Goal: Task Accomplishment & Management: Complete application form

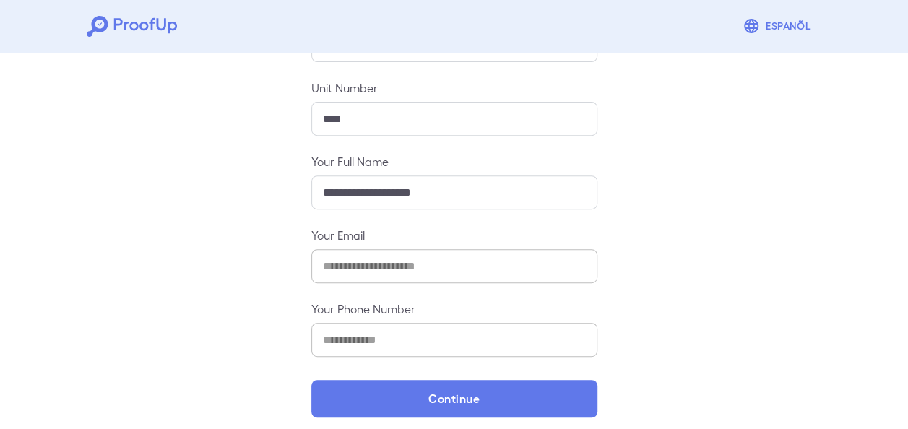
scroll to position [217, 0]
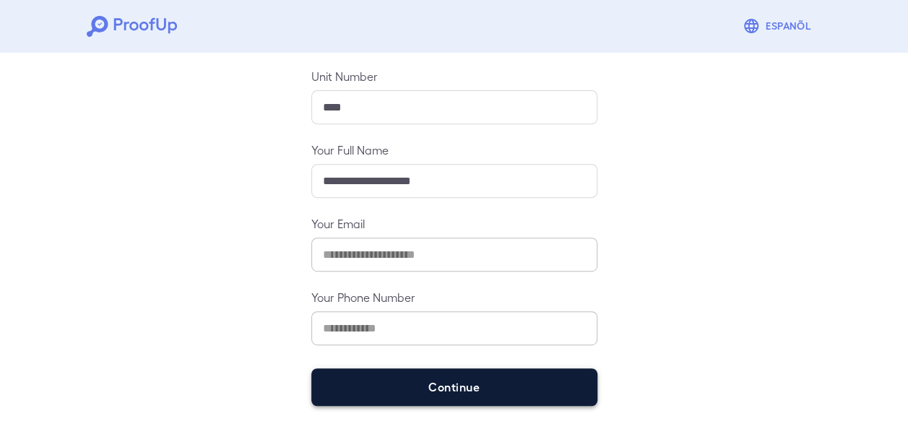
click at [454, 380] on button "Continue" at bounding box center [454, 387] width 286 height 38
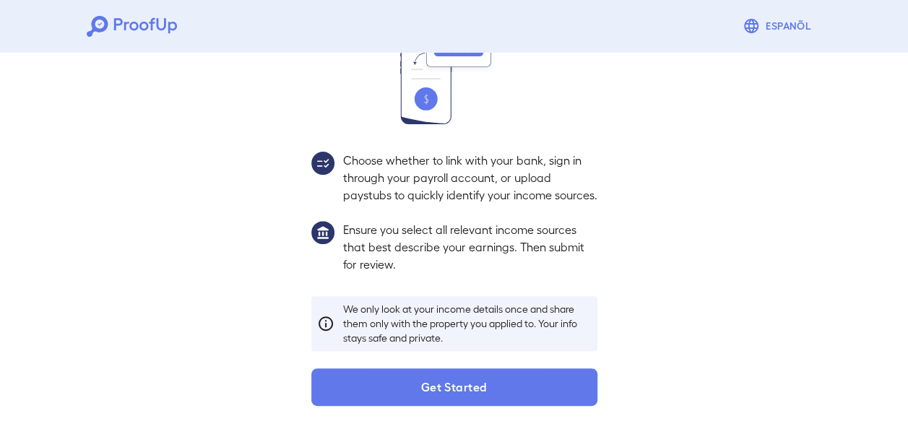
scroll to position [204, 0]
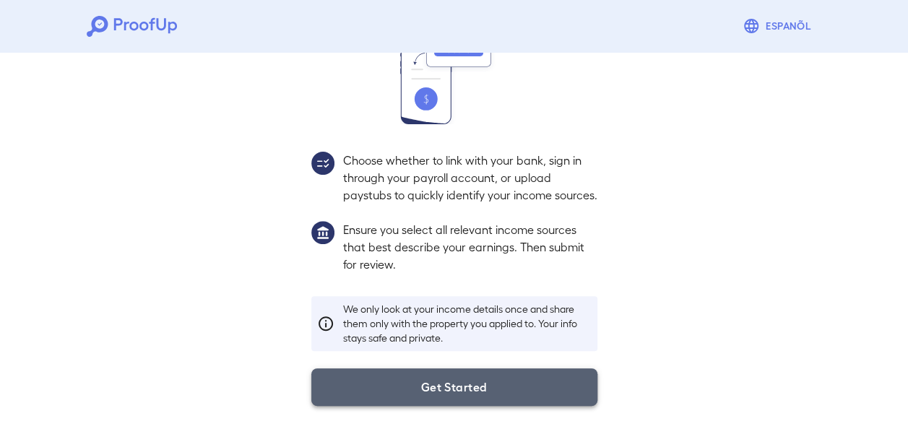
click at [457, 393] on button "Get Started" at bounding box center [454, 387] width 286 height 38
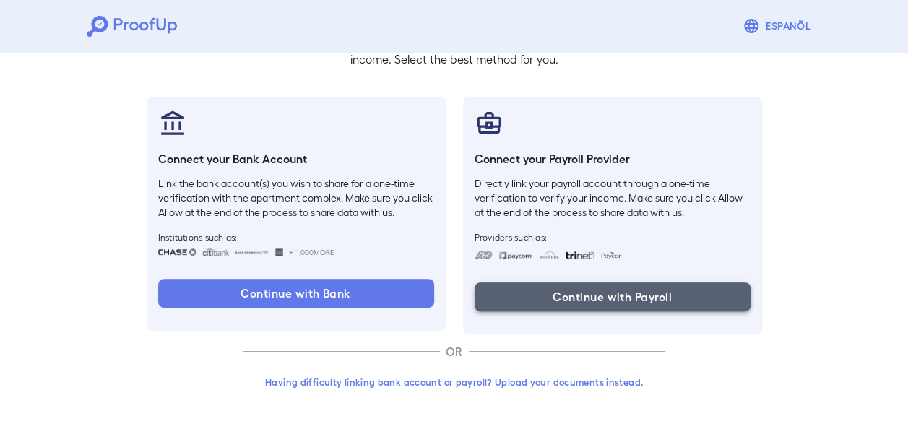
click at [569, 287] on button "Continue with Payroll" at bounding box center [612, 296] width 276 height 29
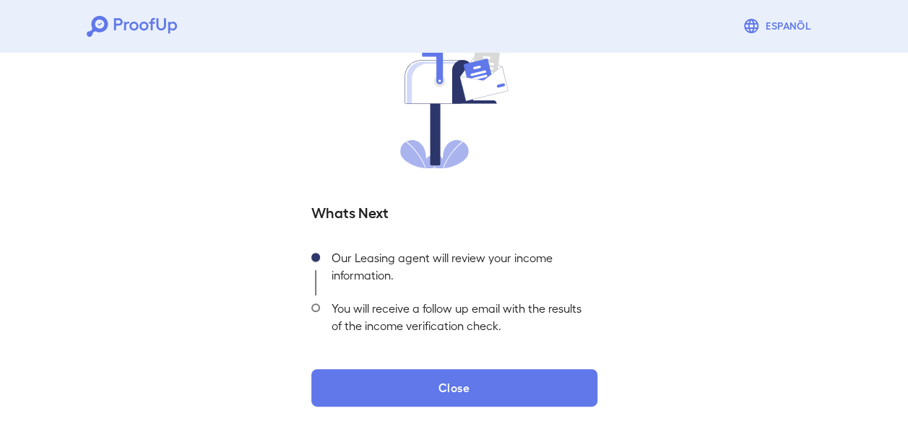
scroll to position [124, 0]
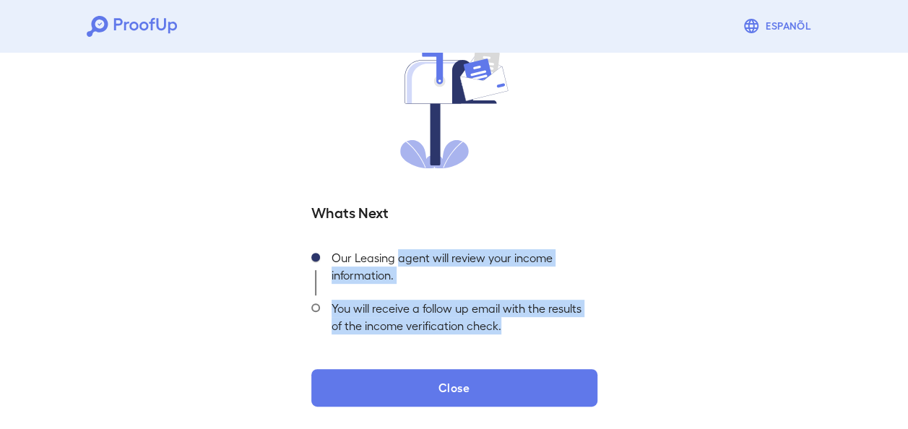
drag, startPoint x: 396, startPoint y: 259, endPoint x: 545, endPoint y: 325, distance: 162.6
click at [545, 325] on ul "Our Leasing agent will review your income information. You will receive a follo…" at bounding box center [454, 295] width 286 height 101
drag, startPoint x: 545, startPoint y: 325, endPoint x: 458, endPoint y: 329, distance: 87.5
click at [458, 329] on div "You will receive a follow up email with the results of the income verification …" at bounding box center [458, 320] width 277 height 51
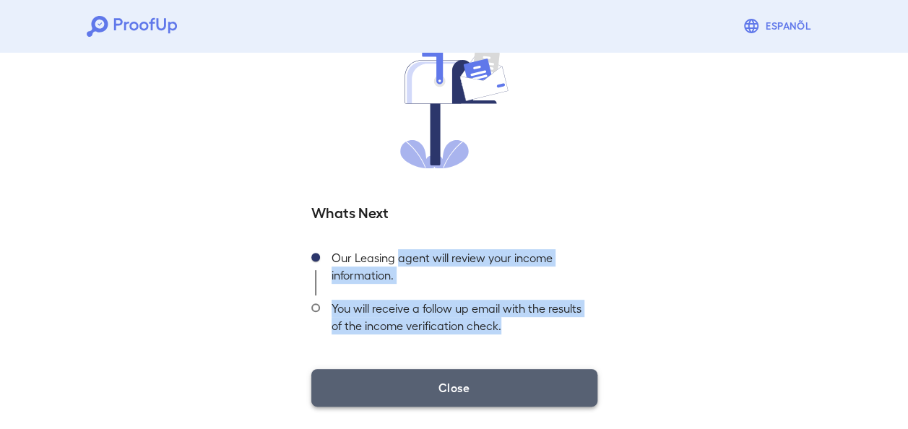
click at [468, 390] on button "Close" at bounding box center [454, 388] width 286 height 38
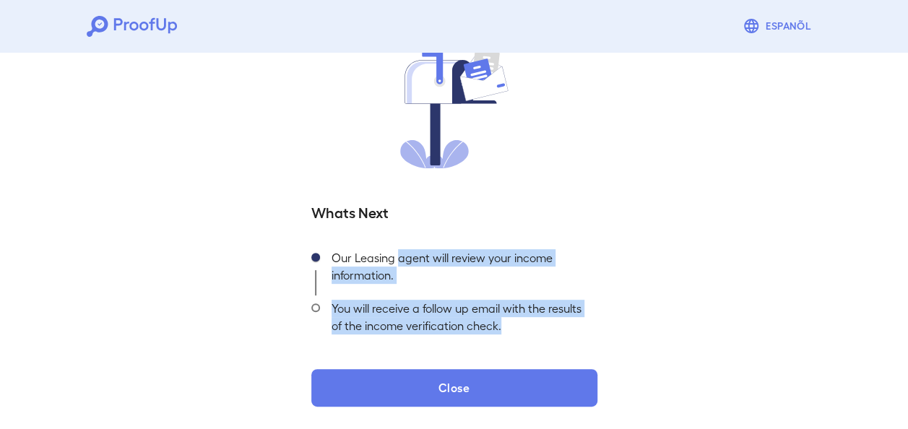
click at [565, 306] on div "You will receive a follow up email with the results of the income verification …" at bounding box center [458, 320] width 277 height 51
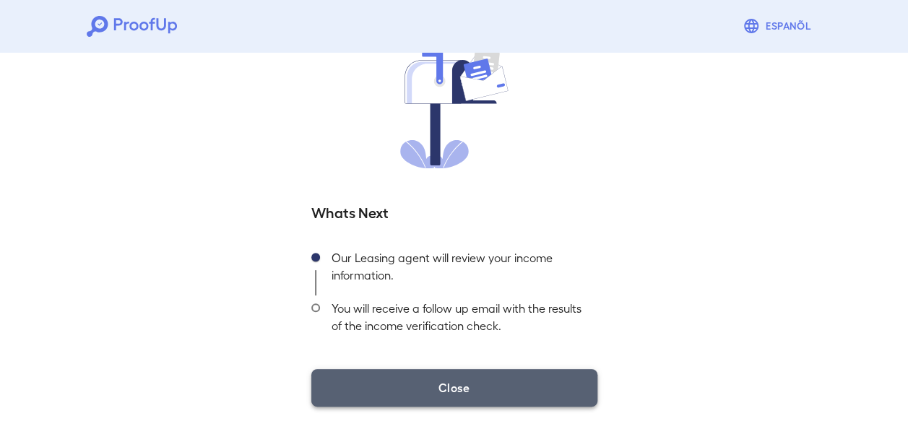
click at [509, 394] on button "Close" at bounding box center [454, 388] width 286 height 38
click at [446, 384] on button "Close" at bounding box center [454, 388] width 286 height 38
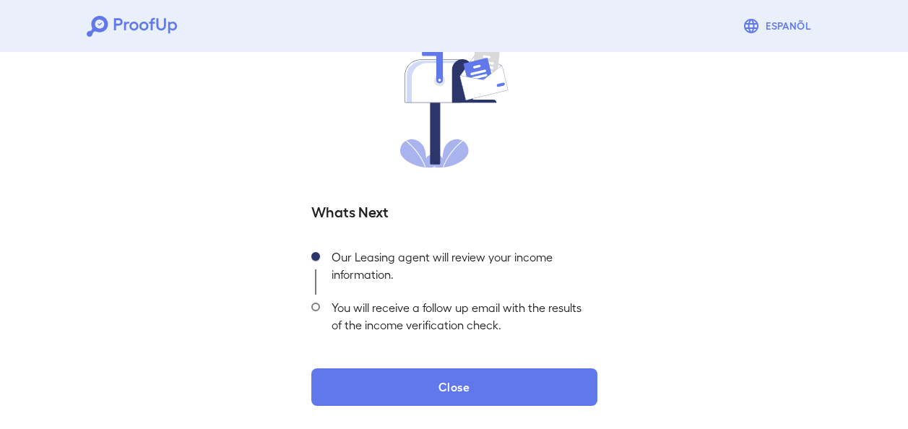
scroll to position [0, 0]
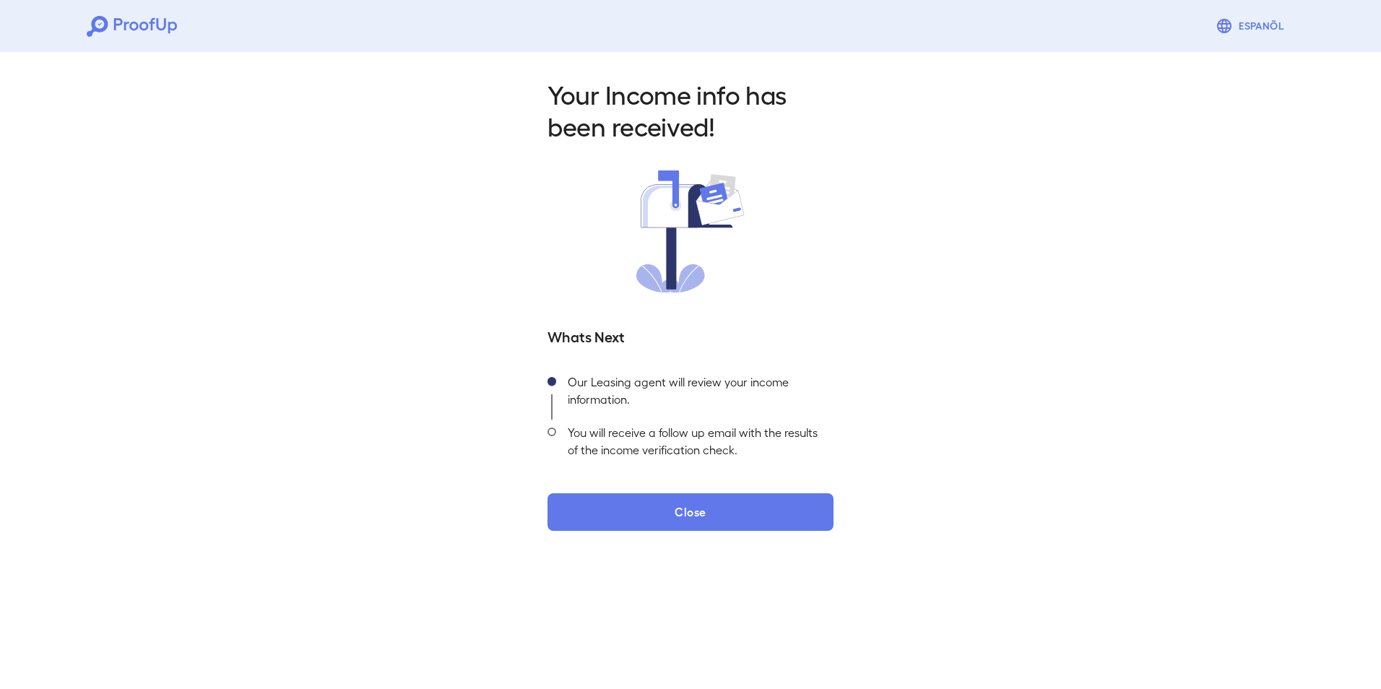
click at [638, 415] on div "Our Leasing agent will review your income information." at bounding box center [694, 394] width 277 height 51
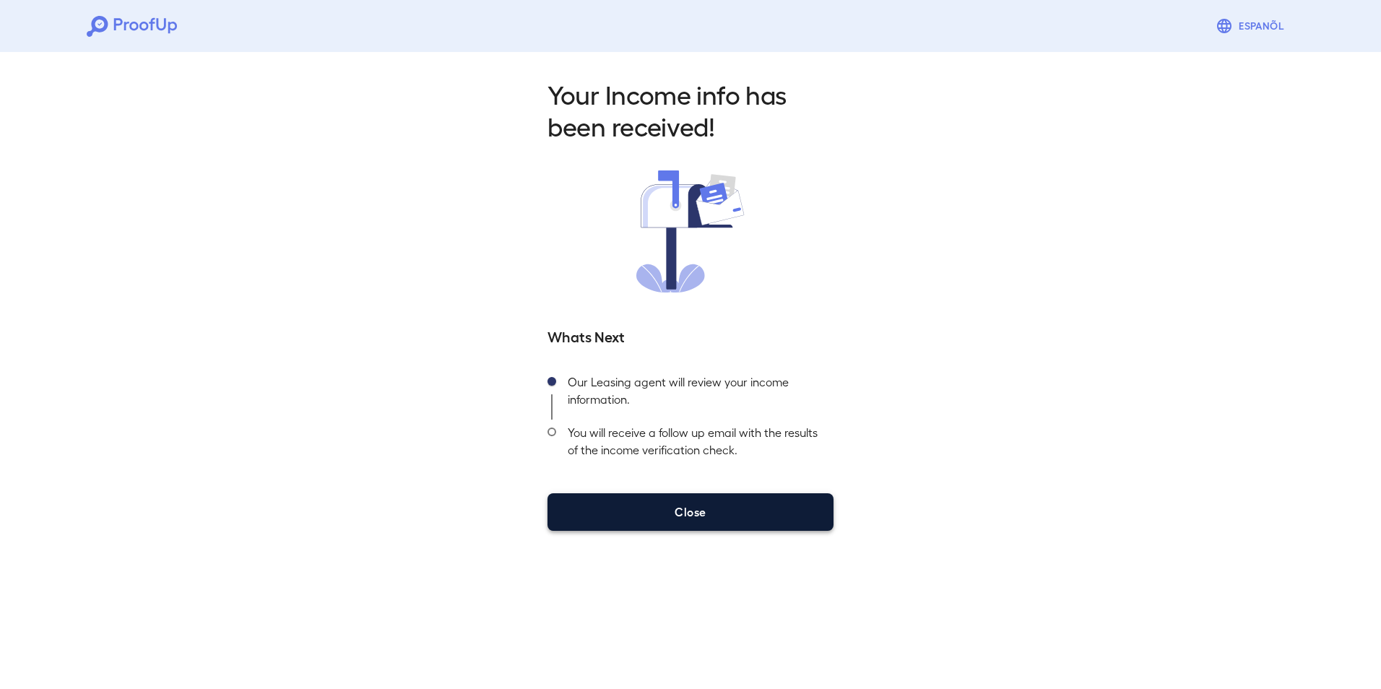
click at [655, 428] on button "Close" at bounding box center [690, 512] width 286 height 38
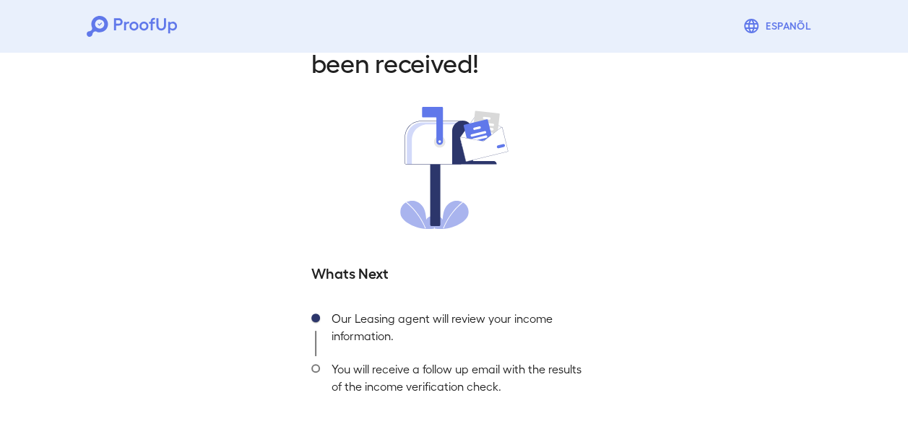
scroll to position [124, 0]
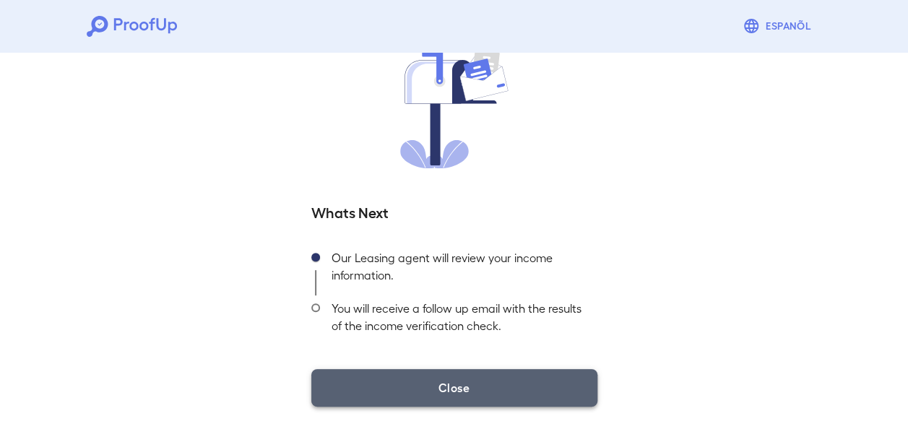
click at [435, 389] on button "Close" at bounding box center [454, 388] width 286 height 38
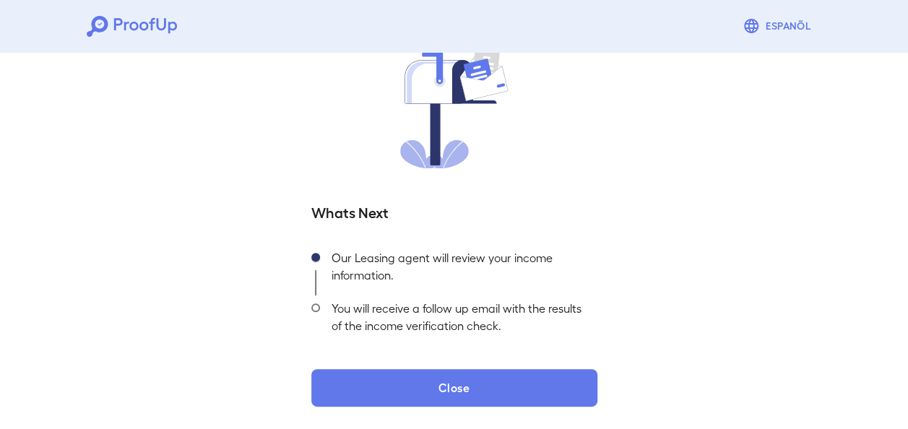
click at [128, 26] on icon at bounding box center [132, 26] width 90 height 21
click at [447, 318] on div "You will receive a follow up email with the results of the income verification …" at bounding box center [458, 320] width 277 height 51
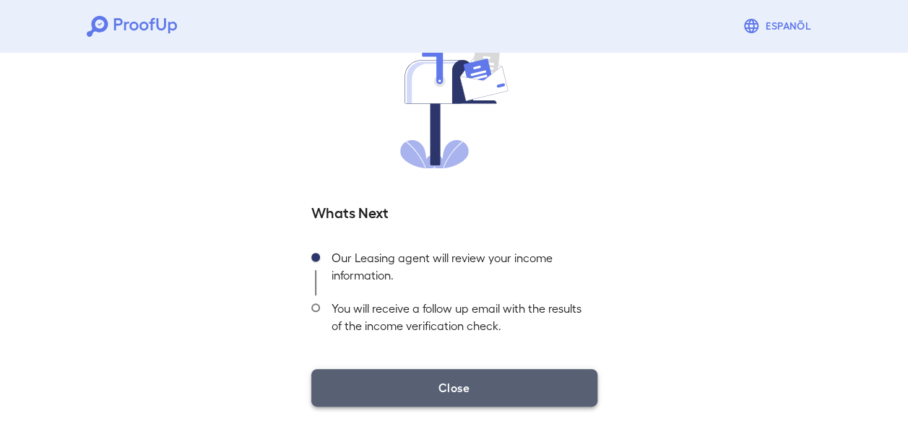
click at [449, 392] on button "Close" at bounding box center [454, 388] width 286 height 38
